Goal: Find specific page/section: Find specific page/section

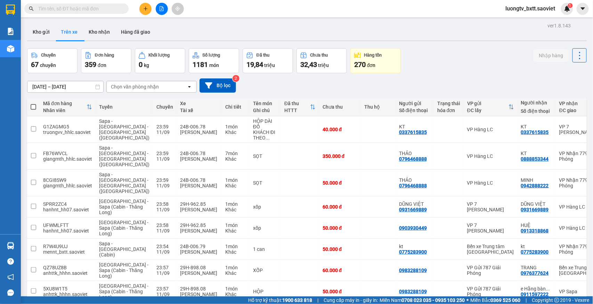
click at [188, 85] on icon "open" at bounding box center [190, 87] width 6 height 6
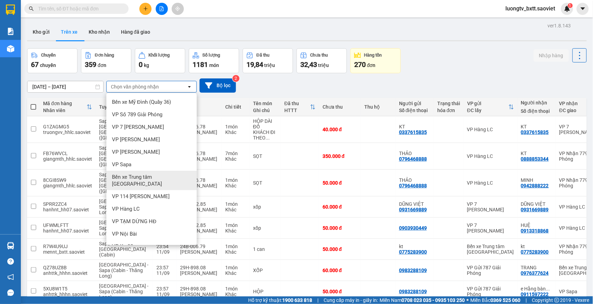
click at [142, 177] on span "Bến xe Trung tâm [GEOGRAPHIC_DATA]" at bounding box center [153, 181] width 82 height 14
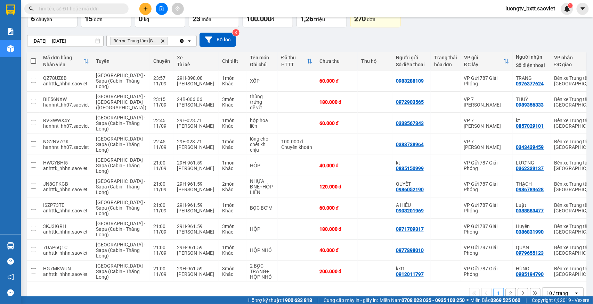
scroll to position [115, 0]
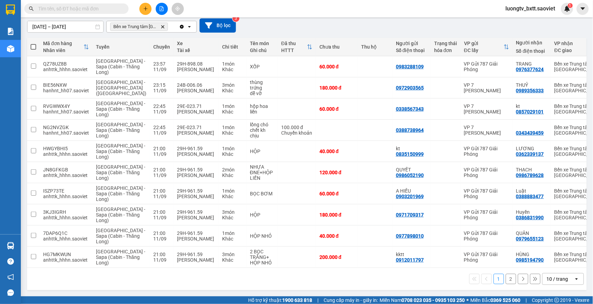
click at [506, 280] on button "2" at bounding box center [511, 279] width 10 height 10
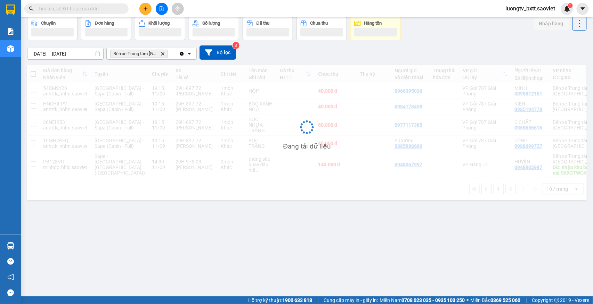
scroll to position [32, 0]
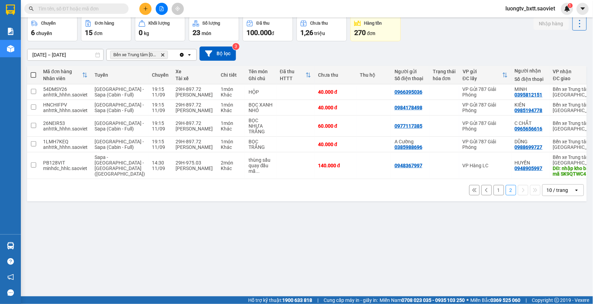
click at [493, 196] on button "1" at bounding box center [498, 190] width 10 height 10
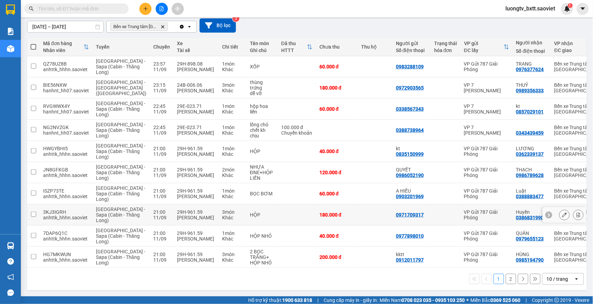
scroll to position [36, 0]
